Goal: Task Accomplishment & Management: Manage account settings

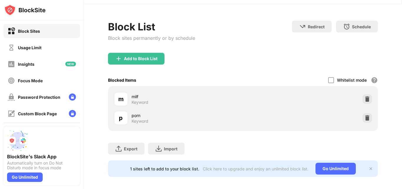
scroll to position [25, 0]
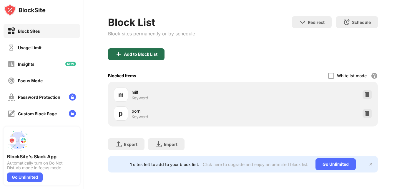
click at [124, 52] on div "Add to Block List" at bounding box center [141, 54] width 34 height 5
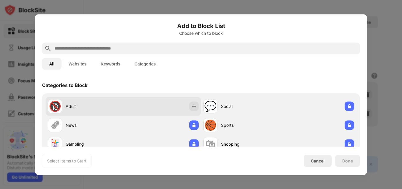
click at [148, 99] on div "🔞 Adult" at bounding box center [123, 106] width 155 height 19
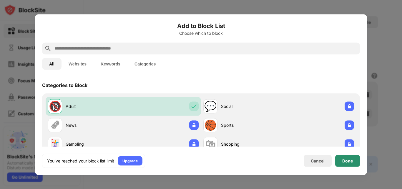
click at [346, 161] on div "Done" at bounding box center [347, 160] width 11 height 5
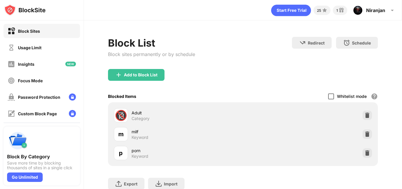
click at [328, 98] on div at bounding box center [331, 96] width 6 height 6
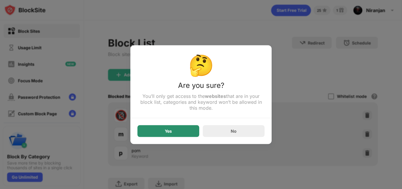
click at [180, 136] on div "Yes" at bounding box center [168, 131] width 62 height 12
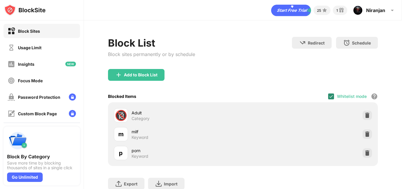
click at [329, 96] on img at bounding box center [331, 96] width 5 height 5
click at [38, 29] on div "Block Sites" at bounding box center [29, 31] width 22 height 5
click at [40, 44] on div "Usage Limit" at bounding box center [25, 47] width 34 height 7
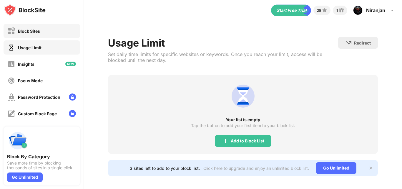
click at [44, 29] on div "Block Sites" at bounding box center [42, 31] width 77 height 14
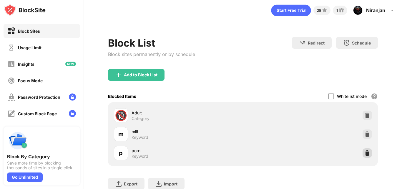
click at [364, 154] on img at bounding box center [367, 153] width 6 height 6
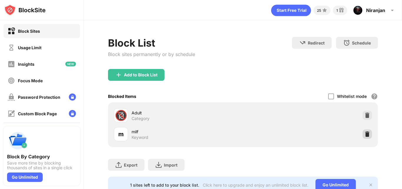
click at [364, 135] on img at bounding box center [367, 134] width 6 height 6
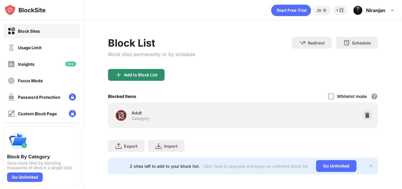
click at [152, 79] on div "Add to Block List" at bounding box center [136, 75] width 56 height 12
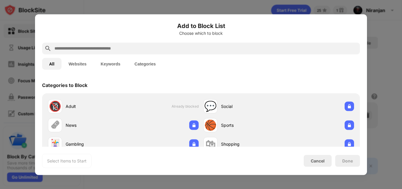
click at [114, 63] on button "Keywords" at bounding box center [111, 64] width 34 height 12
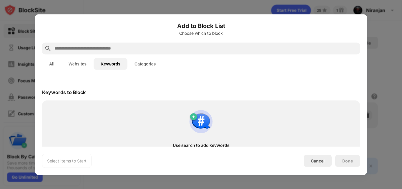
click at [117, 49] on input "text" at bounding box center [206, 48] width 304 height 7
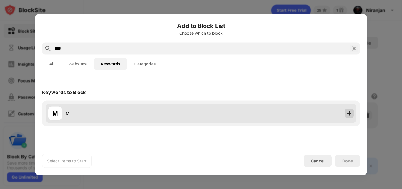
type input "****"
click at [350, 114] on img at bounding box center [349, 113] width 6 height 6
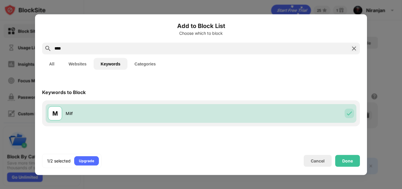
click at [152, 66] on button "Categories" at bounding box center [144, 64] width 35 height 12
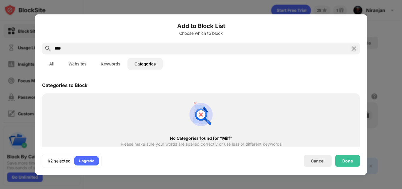
click at [116, 61] on button "Keywords" at bounding box center [111, 64] width 34 height 12
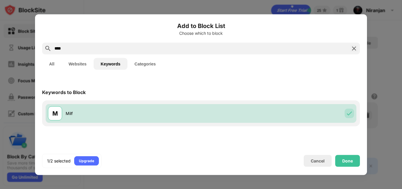
click at [352, 48] on img at bounding box center [353, 48] width 7 height 7
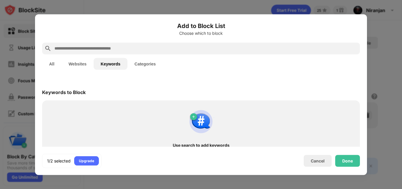
click at [312, 49] on input "text" at bounding box center [206, 48] width 304 height 7
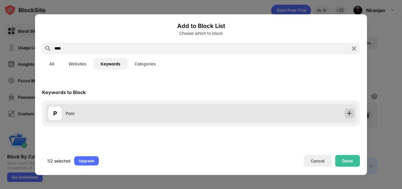
type input "****"
click at [350, 116] on img at bounding box center [349, 113] width 6 height 6
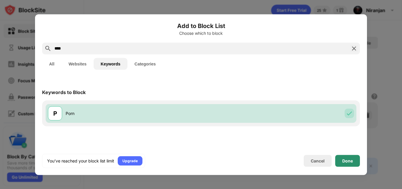
click at [350, 160] on div "Done" at bounding box center [347, 160] width 11 height 5
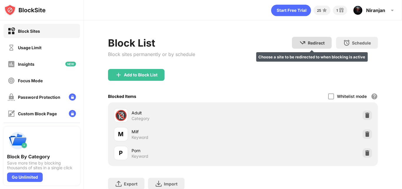
click at [318, 44] on div "Redirect" at bounding box center [316, 42] width 17 height 5
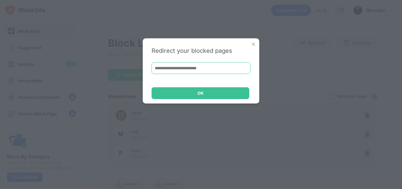
click at [222, 67] on input at bounding box center [201, 68] width 99 height 12
type input "**********"
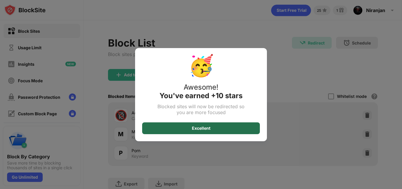
click at [217, 128] on div "Excellent" at bounding box center [201, 128] width 118 height 12
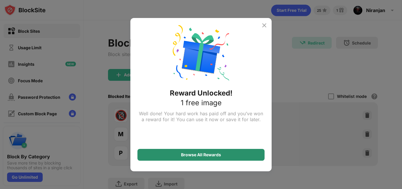
click at [229, 150] on div "Browse All Rewards" at bounding box center [200, 155] width 127 height 12
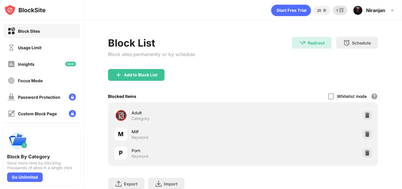
click at [340, 11] on img at bounding box center [341, 10] width 7 height 7
click at [47, 80] on div "Focus Mode" at bounding box center [42, 80] width 77 height 14
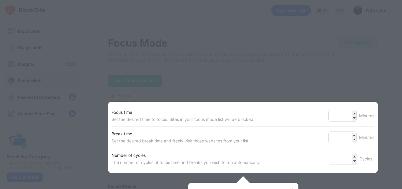
click at [221, 74] on div at bounding box center [201, 94] width 402 height 189
click at [136, 50] on div at bounding box center [201, 94] width 402 height 189
click at [376, 67] on div at bounding box center [201, 94] width 402 height 189
click at [157, 150] on div "Number of cycles The number of cycles of focus time and breaks you wish to run …" at bounding box center [243, 158] width 263 height 21
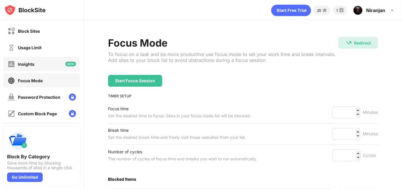
click at [50, 61] on div "Insights" at bounding box center [42, 64] width 77 height 14
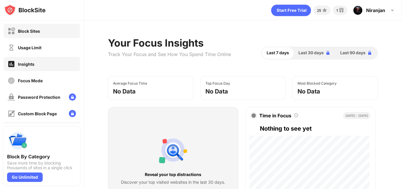
click at [44, 32] on div "Block Sites" at bounding box center [42, 31] width 77 height 14
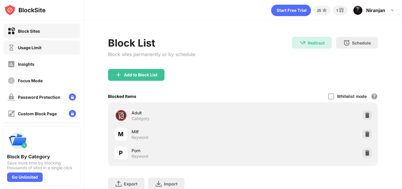
click at [40, 49] on div "Usage Limit" at bounding box center [30, 47] width 24 height 5
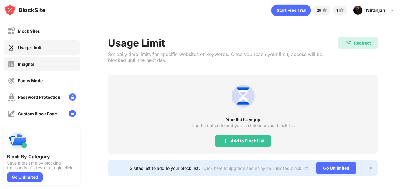
click at [46, 69] on div "Insights" at bounding box center [42, 64] width 77 height 14
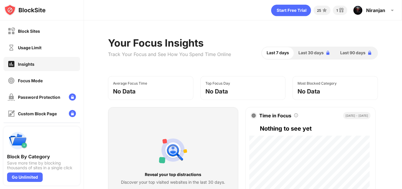
click at [48, 81] on div "Focus Mode" at bounding box center [42, 80] width 77 height 14
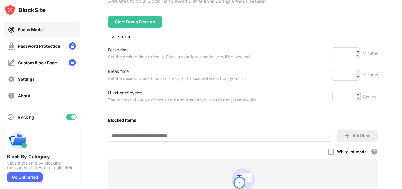
scroll to position [56, 0]
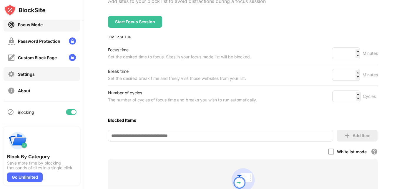
click at [54, 73] on div "Settings" at bounding box center [42, 74] width 77 height 14
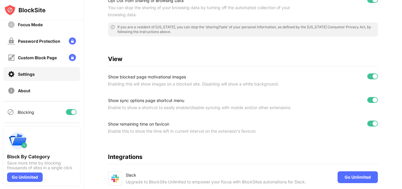
scroll to position [160, 0]
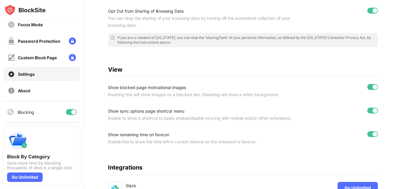
click at [373, 86] on div at bounding box center [375, 86] width 5 height 5
click at [369, 86] on div at bounding box center [372, 87] width 11 height 6
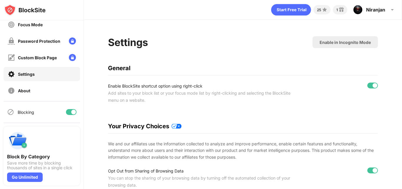
scroll to position [0, 0]
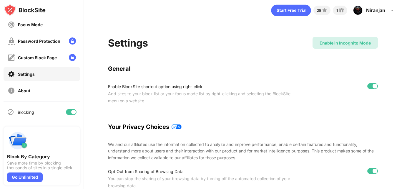
click at [340, 44] on div "Enable in Incognito Mode" at bounding box center [345, 42] width 51 height 5
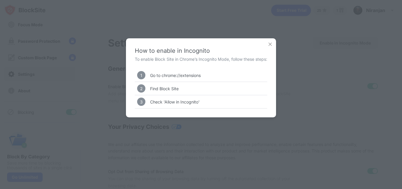
click at [272, 42] on img at bounding box center [270, 44] width 6 height 6
